Goal: Task Accomplishment & Management: Manage account settings

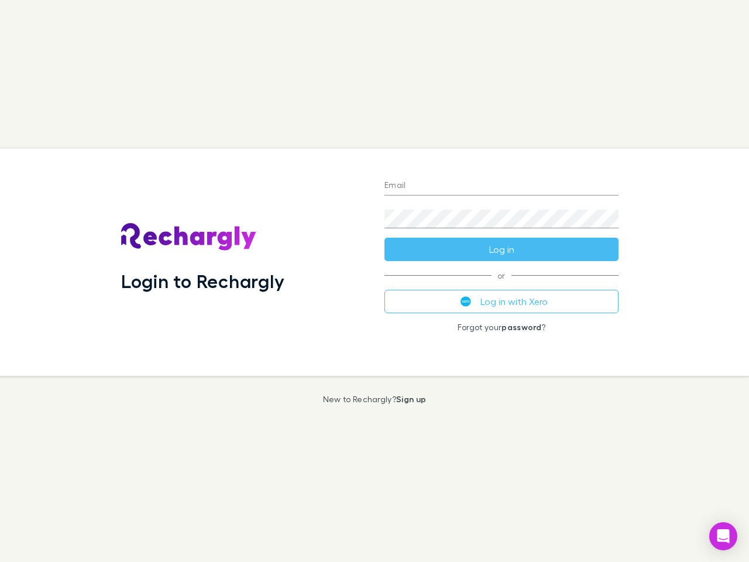
click at [375, 281] on div "Login to Rechargly" at bounding box center [243, 262] width 263 height 227
click at [502, 186] on input "Email" at bounding box center [502, 186] width 234 height 19
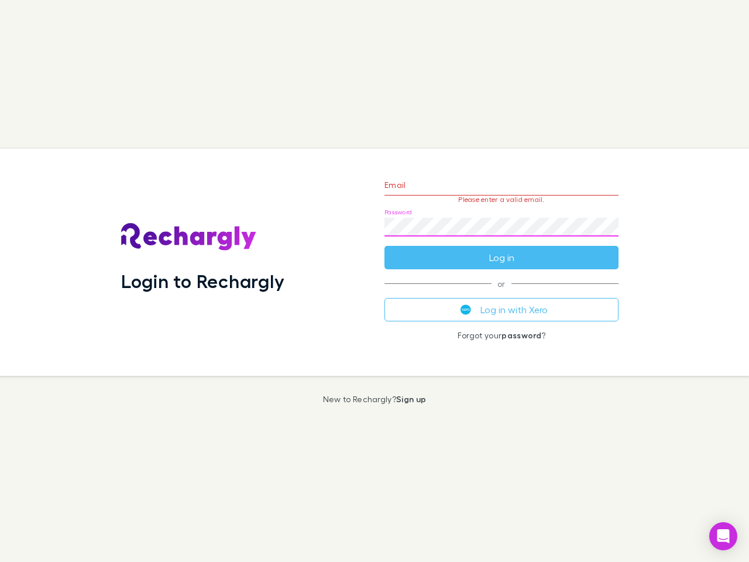
click at [502, 249] on form "Email Please enter a valid email. Password Log in" at bounding box center [502, 218] width 234 height 102
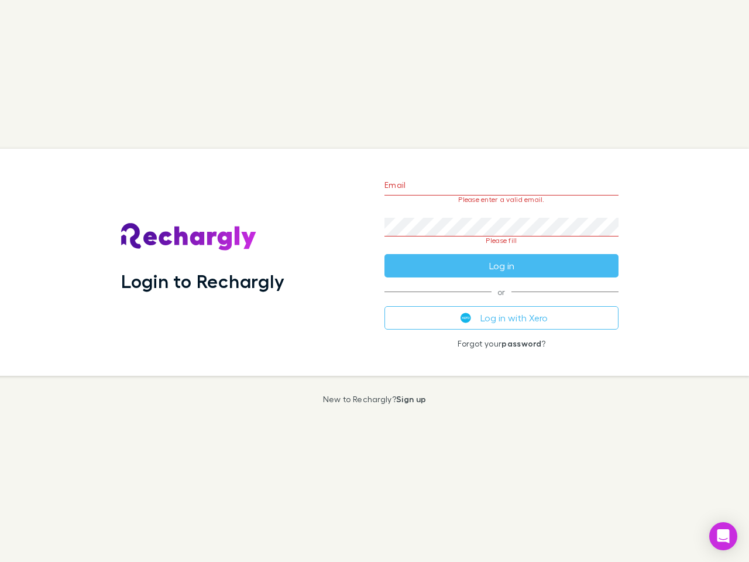
click at [502, 302] on div "Email Please enter a valid email. Password Please fill Log in or Log in with Xe…" at bounding box center [501, 262] width 253 height 227
click at [724, 536] on icon "Open Intercom Messenger" at bounding box center [724, 536] width 12 height 14
